Goal: Information Seeking & Learning: Learn about a topic

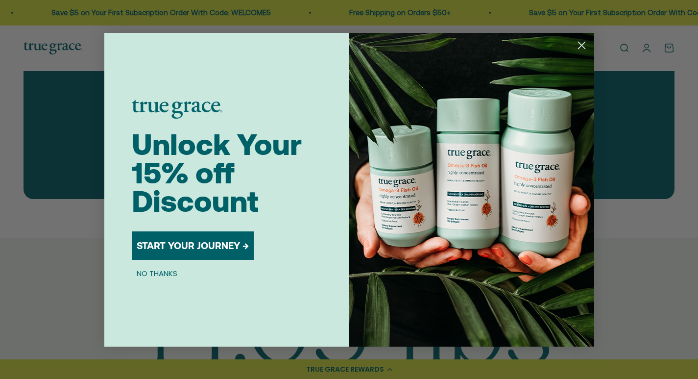
scroll to position [2645, 0]
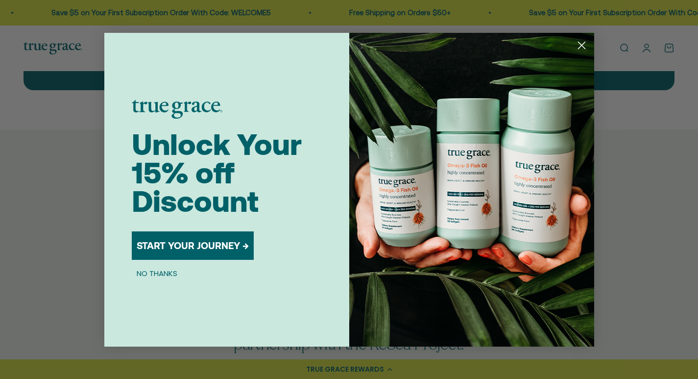
click at [583, 45] on circle "Close dialog" at bounding box center [581, 45] width 16 height 16
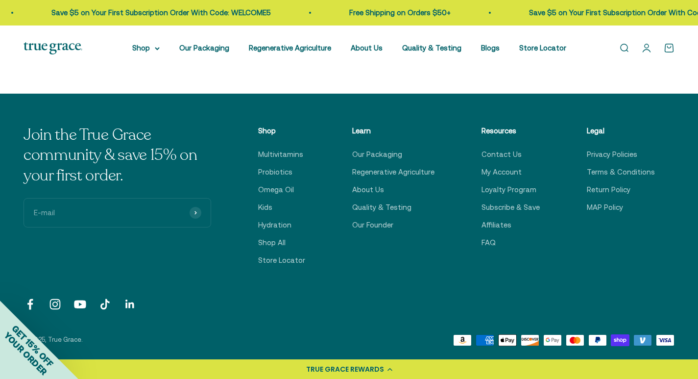
scroll to position [3276, 0]
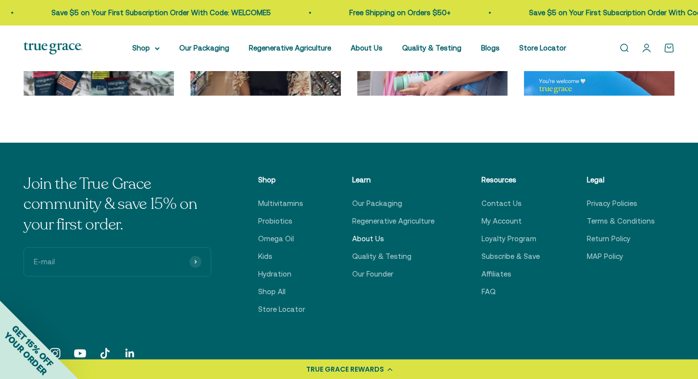
click at [371, 233] on link "About Us" at bounding box center [368, 239] width 32 height 12
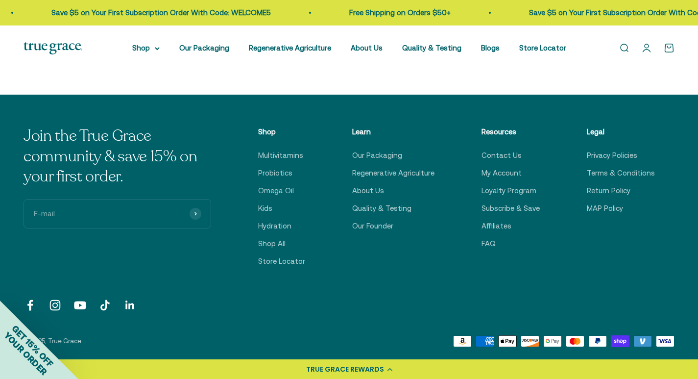
scroll to position [2351, 0]
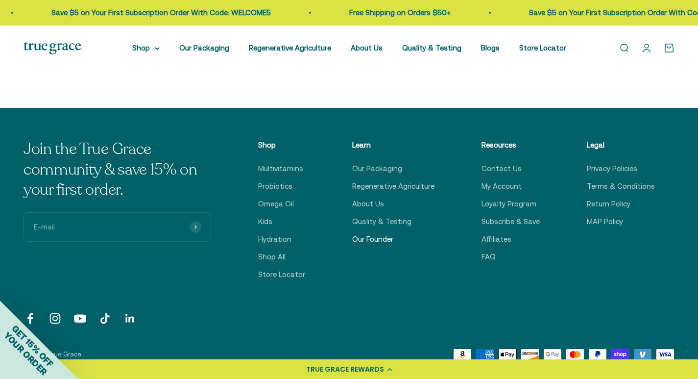
click at [386, 240] on link "Our Founder" at bounding box center [372, 239] width 41 height 12
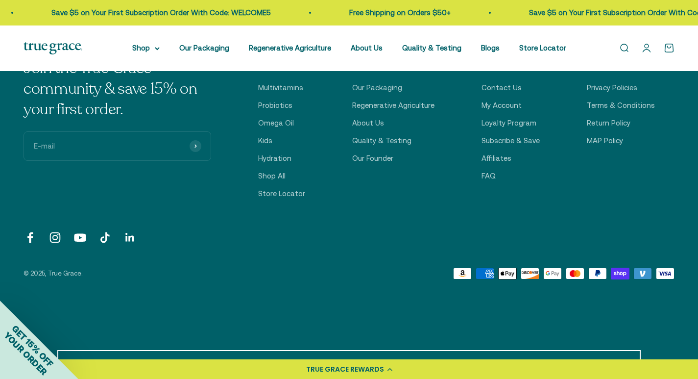
scroll to position [1888, 0]
